Goal: Task Accomplishment & Management: Manage account settings

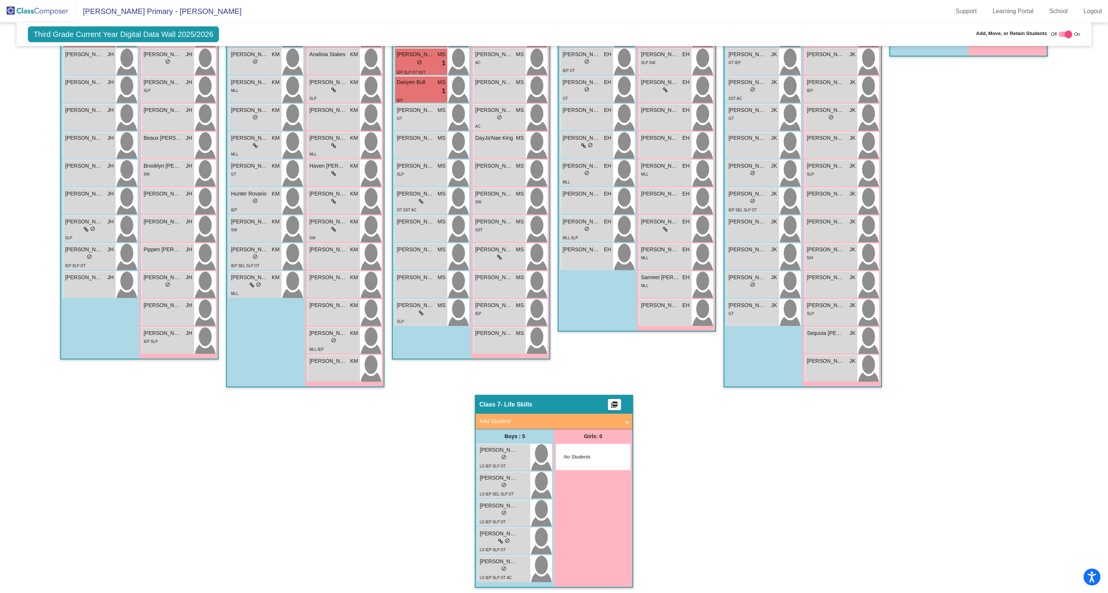
scroll to position [248, 0]
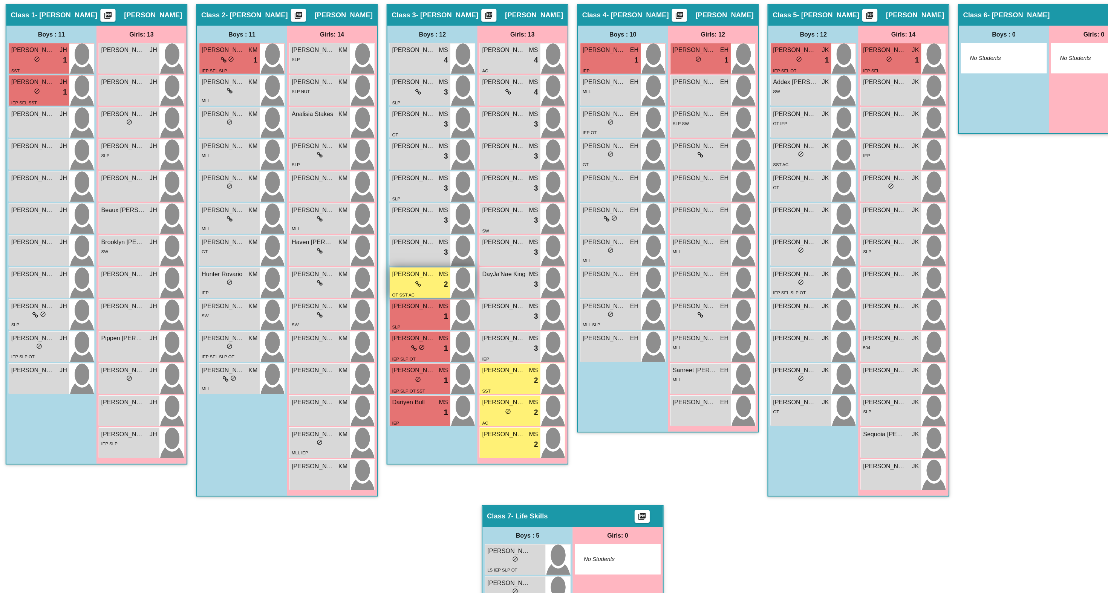
scroll to position [164, 0]
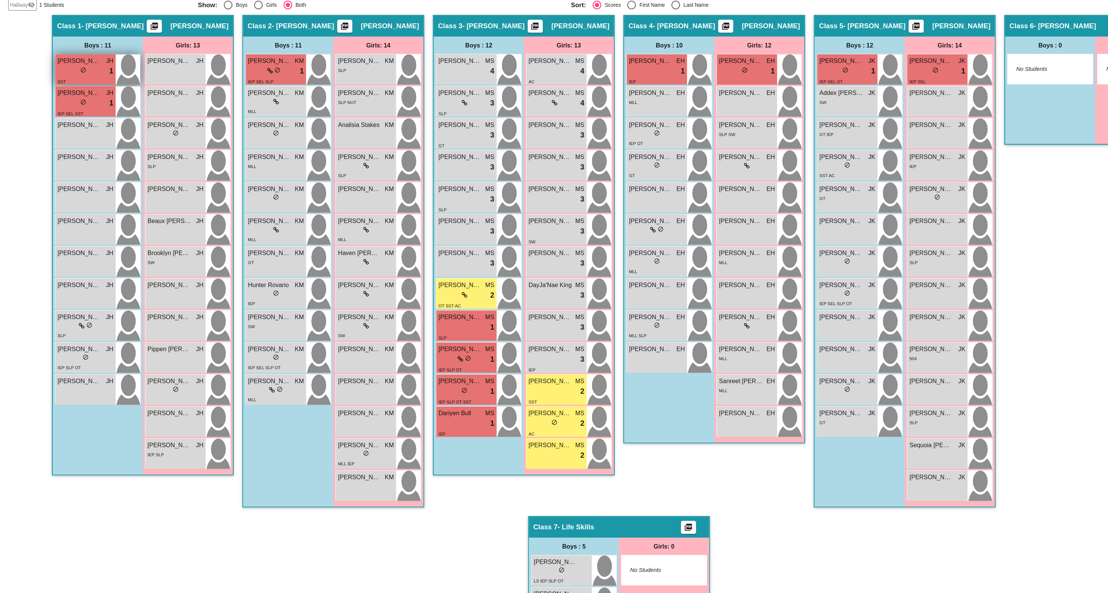
click at [95, 116] on div "lock do_not_disturb_alt 1" at bounding box center [89, 113] width 49 height 10
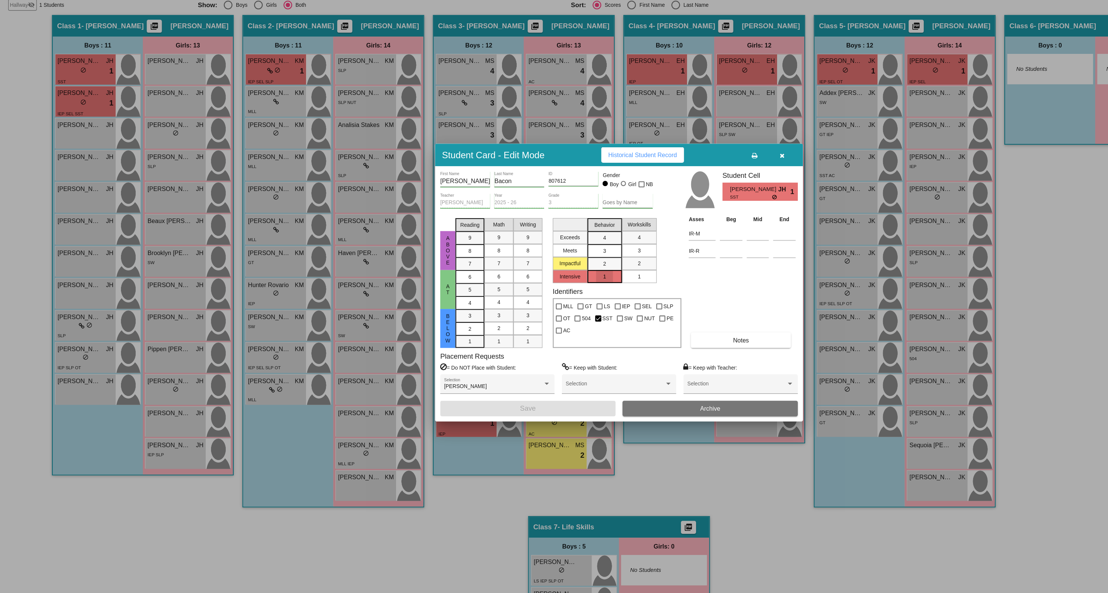
click at [534, 292] on mat-list-option "1" at bounding box center [541, 291] width 30 height 11
click at [534, 280] on div "2" at bounding box center [541, 280] width 15 height 11
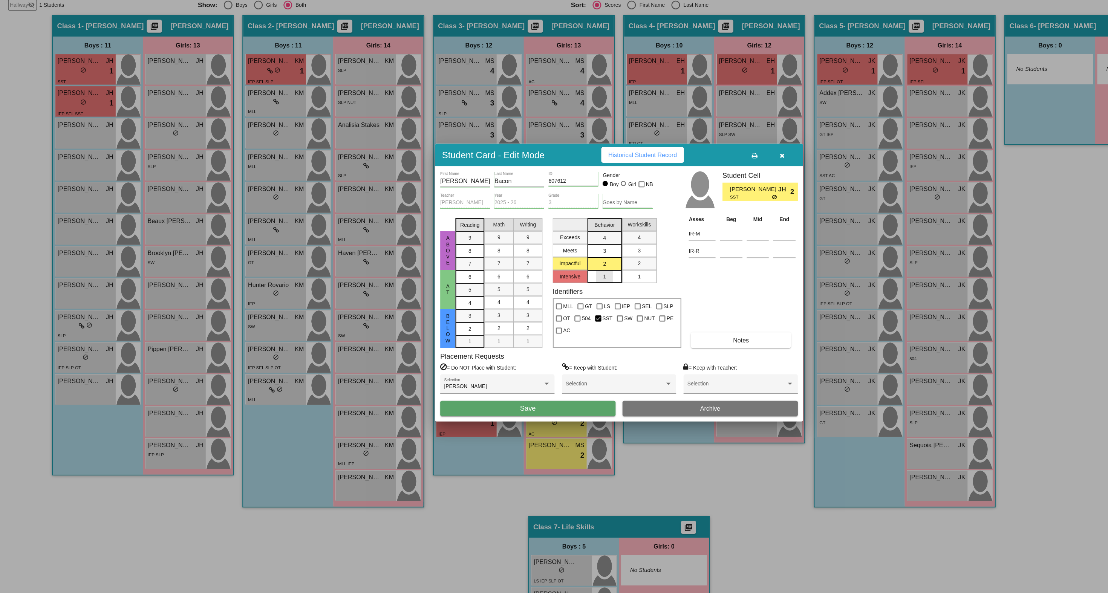
click at [535, 291] on div "1" at bounding box center [541, 291] width 15 height 11
click at [532, 272] on mat-list-option "3" at bounding box center [541, 268] width 30 height 11
click at [532, 261] on mat-list-option "4" at bounding box center [541, 257] width 30 height 11
click at [535, 271] on div "3" at bounding box center [541, 268] width 15 height 11
click at [535, 280] on div "2" at bounding box center [541, 280] width 15 height 11
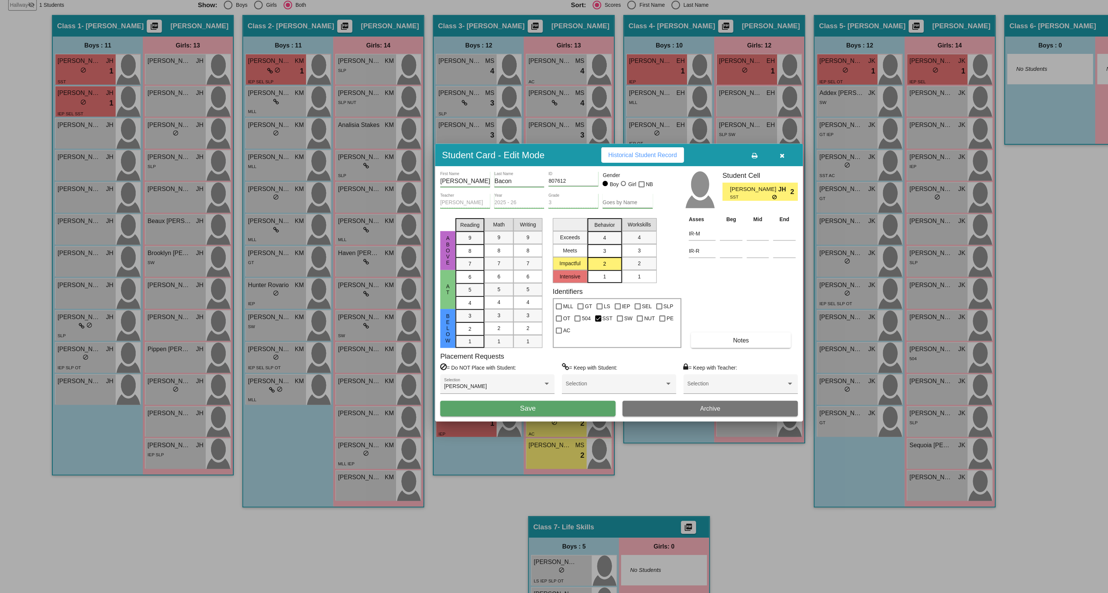
click at [476, 409] on span "Save" at bounding box center [475, 406] width 14 height 6
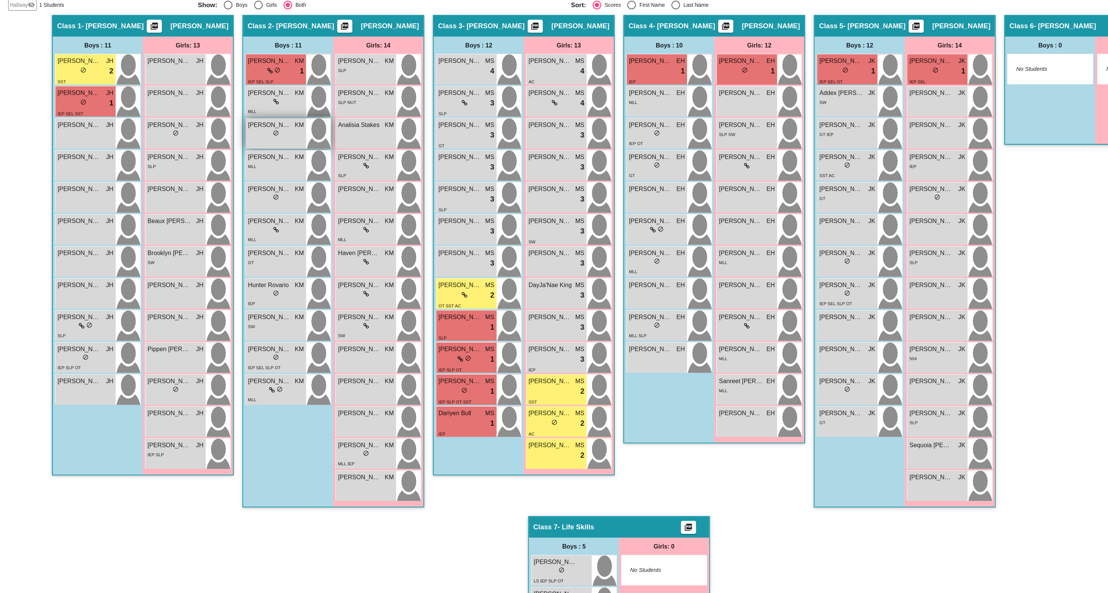
click at [263, 168] on div "lock do_not_disturb_alt" at bounding box center [255, 168] width 49 height 8
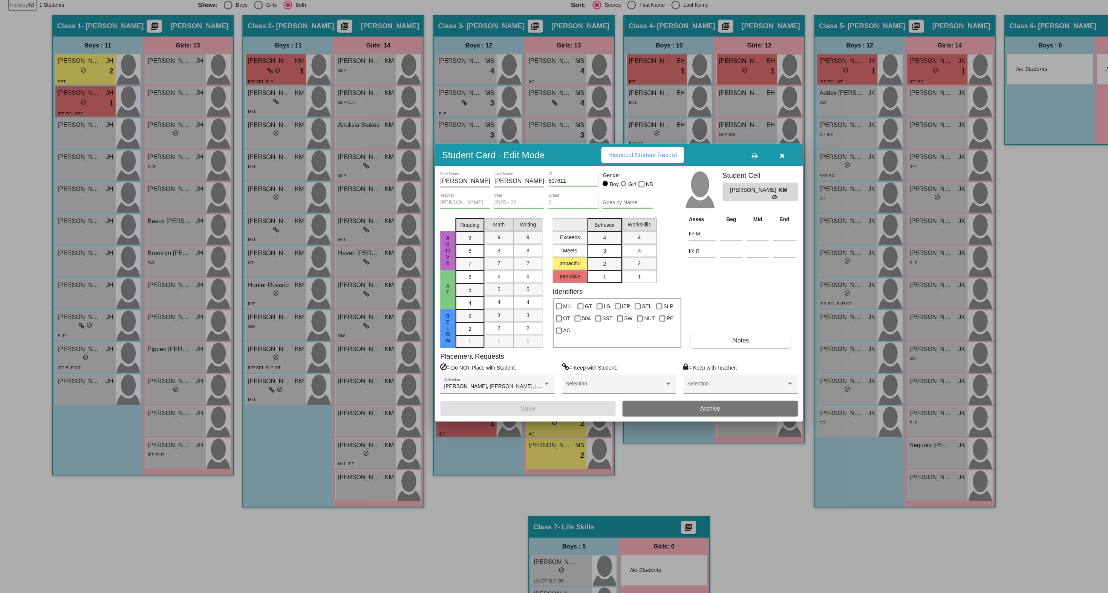
click at [533, 292] on mat-list-option "1" at bounding box center [541, 291] width 30 height 11
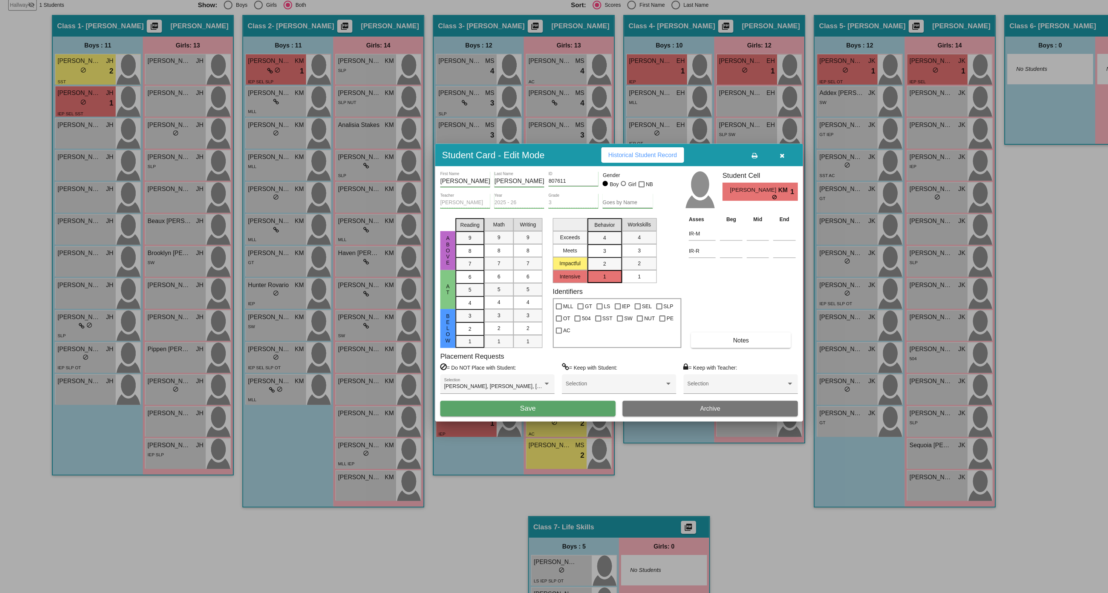
click at [470, 407] on span "Save" at bounding box center [475, 406] width 14 height 6
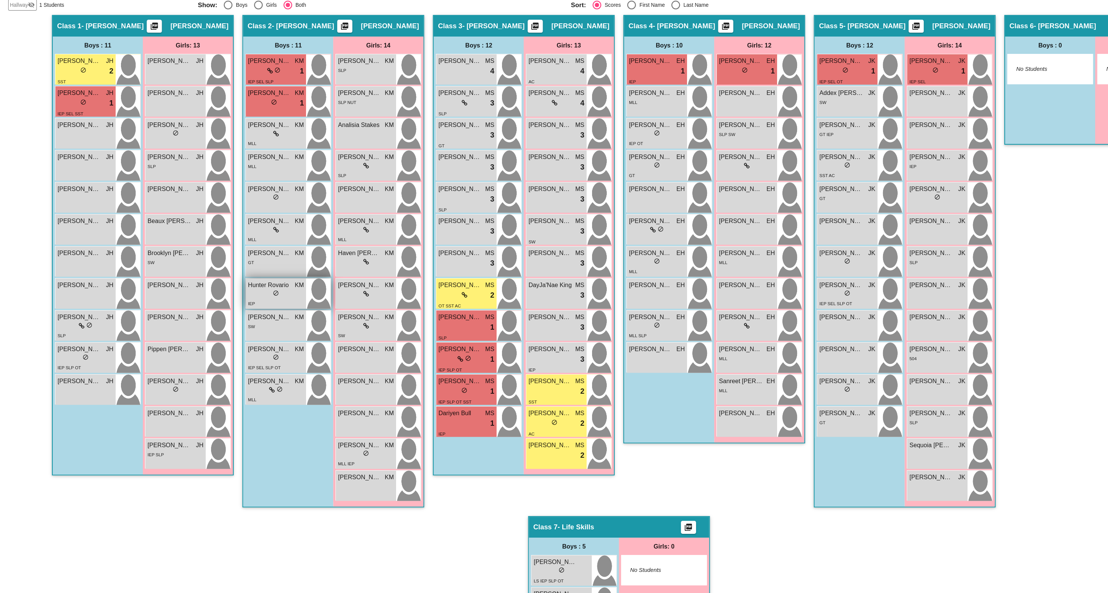
click at [239, 306] on div "lock do_not_disturb_alt" at bounding box center [255, 307] width 49 height 8
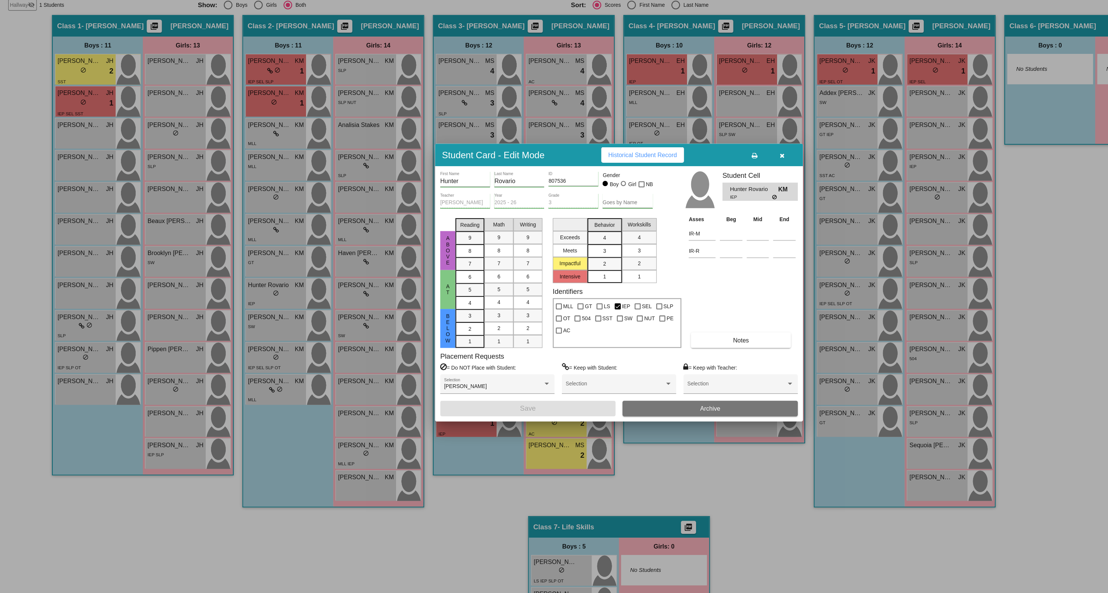
click at [541, 291] on span "1" at bounding box center [541, 291] width 3 height 7
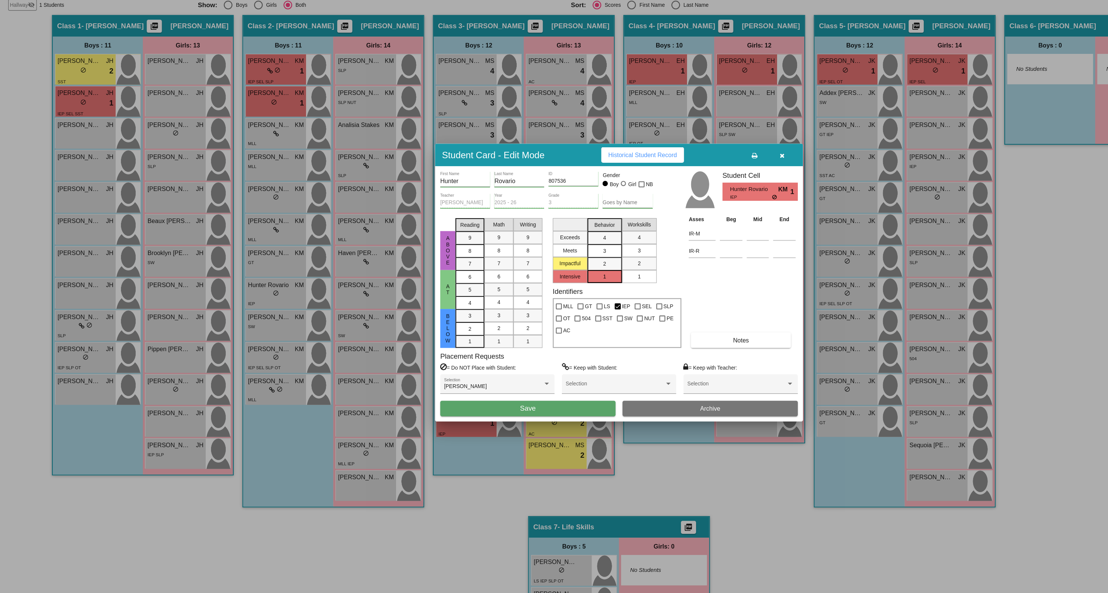
click at [486, 408] on button "Save" at bounding box center [474, 406] width 153 height 14
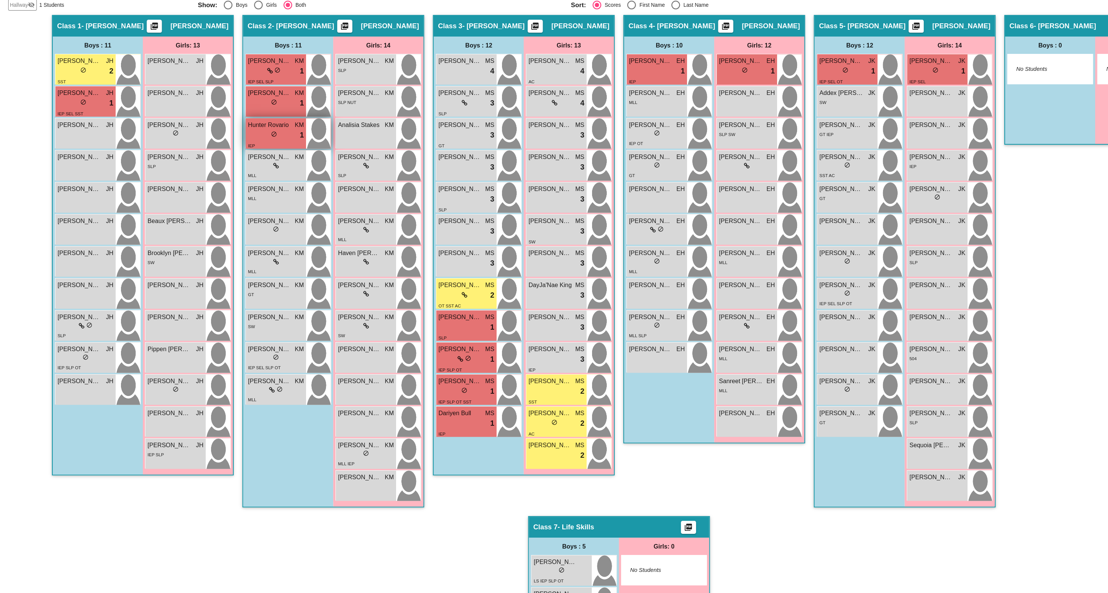
click at [238, 174] on div "IEP" at bounding box center [255, 177] width 49 height 8
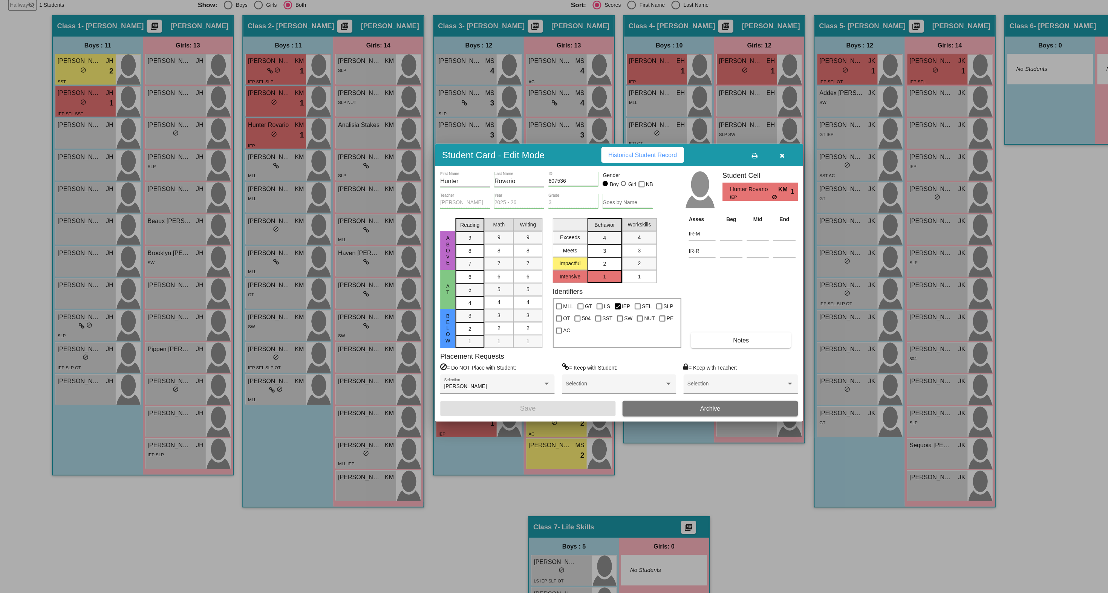
click at [540, 282] on span "2" at bounding box center [541, 280] width 3 height 7
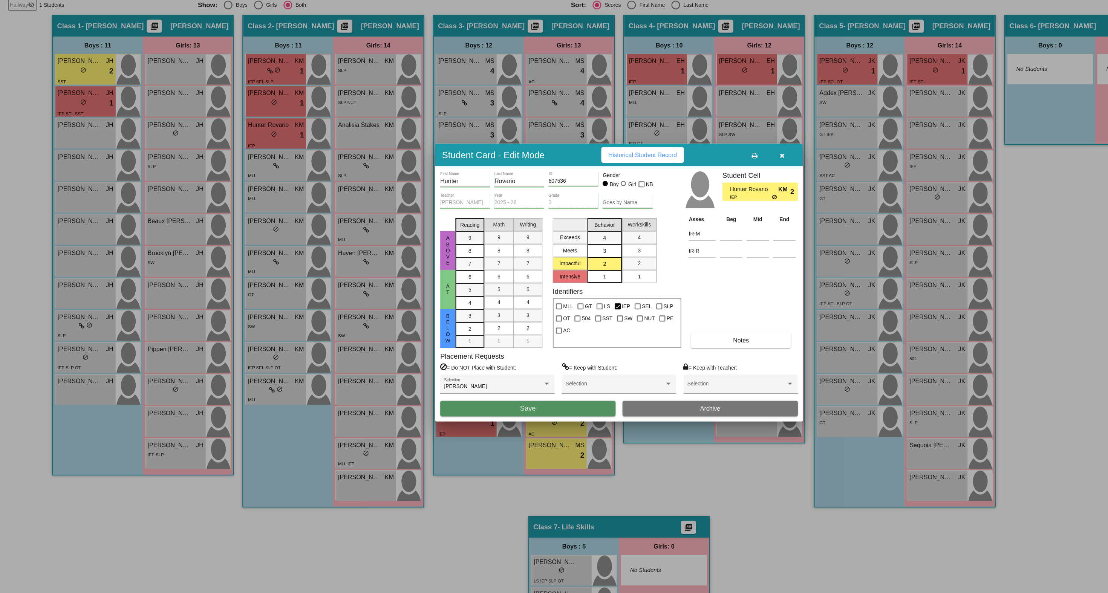
click at [485, 411] on button "Save" at bounding box center [474, 406] width 153 height 14
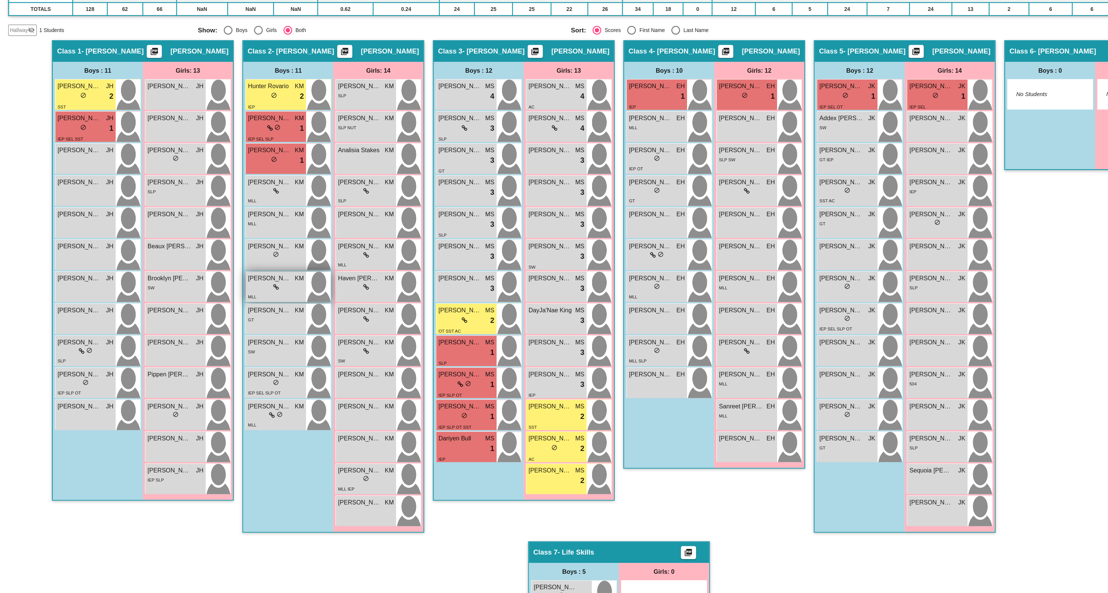
scroll to position [144, 0]
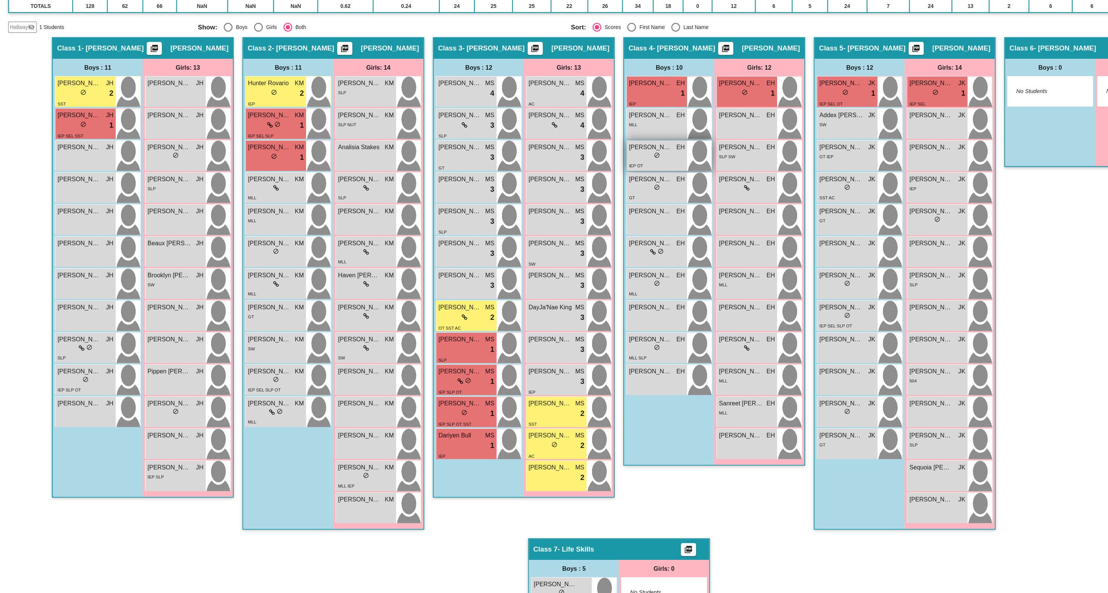
click at [577, 183] on div "lock do_not_disturb_alt" at bounding box center [587, 187] width 49 height 8
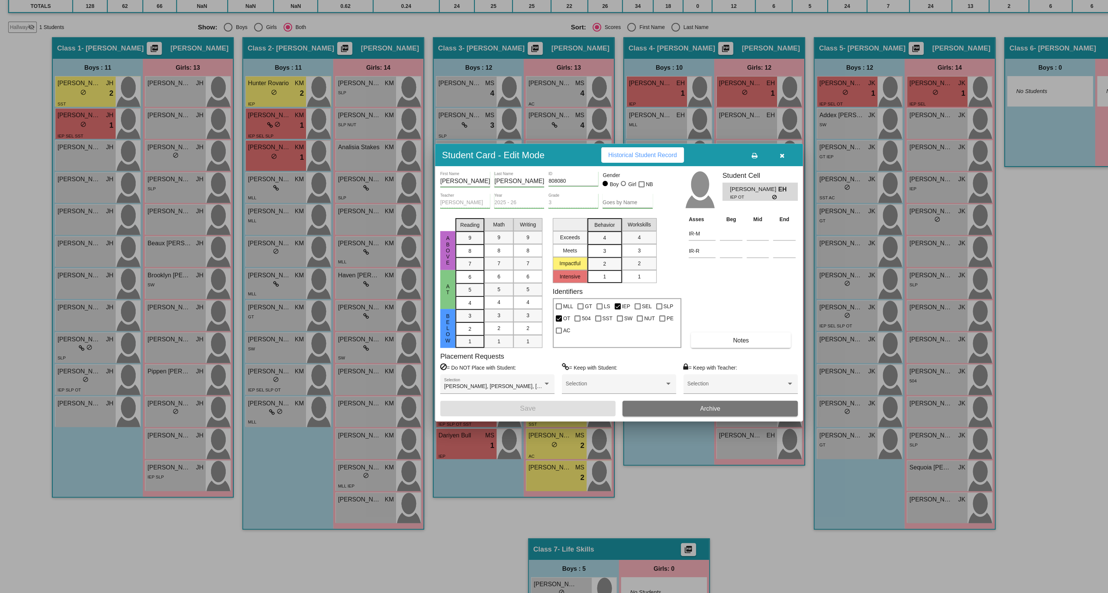
click at [541, 291] on span "1" at bounding box center [541, 291] width 3 height 7
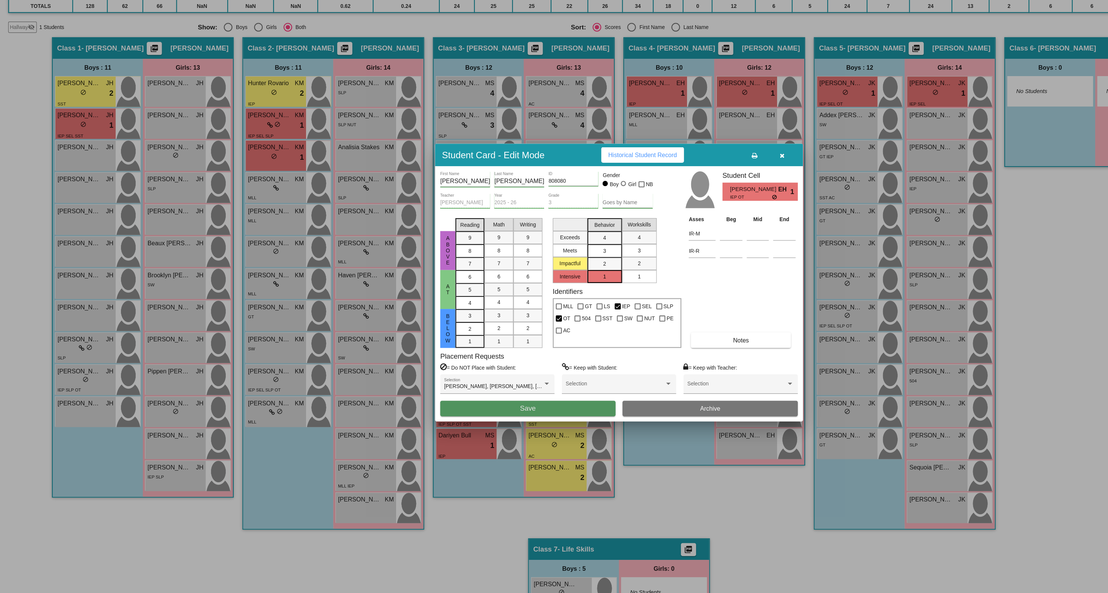
click at [505, 409] on button "Save" at bounding box center [474, 406] width 153 height 14
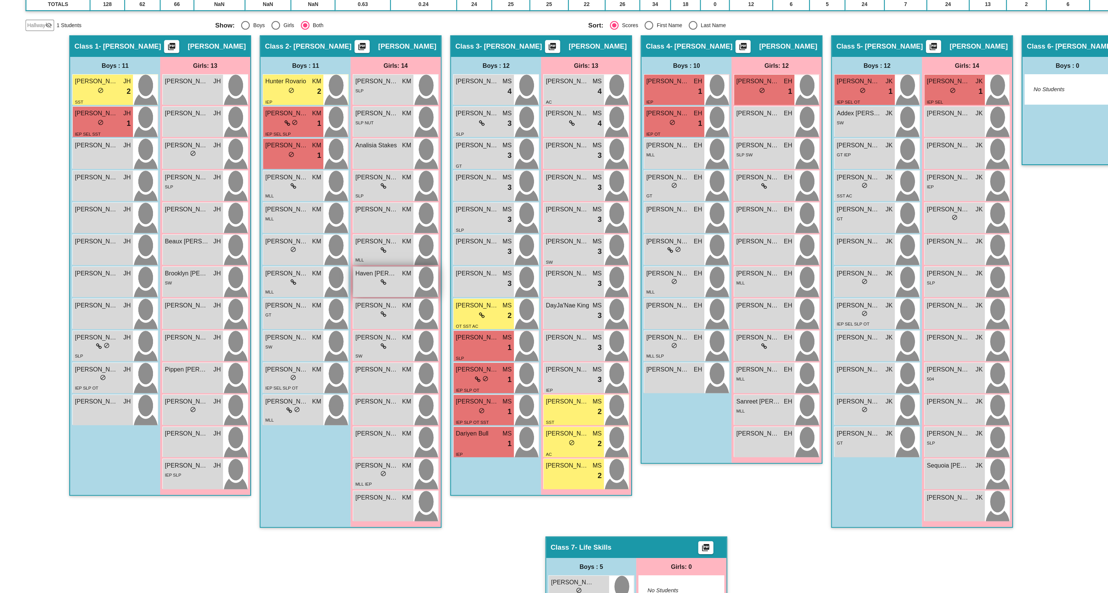
scroll to position [0, 0]
